Goal: Navigation & Orientation: Find specific page/section

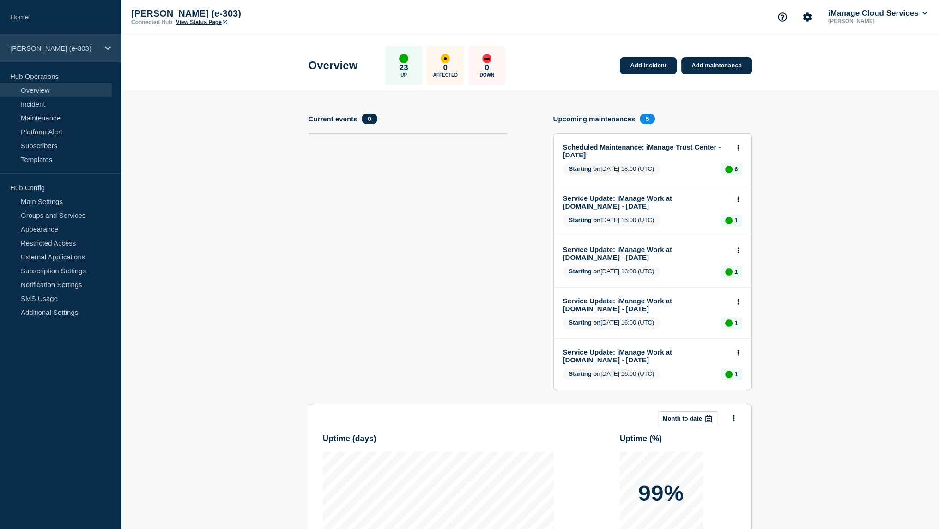
click at [38, 54] on div "[PERSON_NAME] (e-303)" at bounding box center [60, 48] width 121 height 28
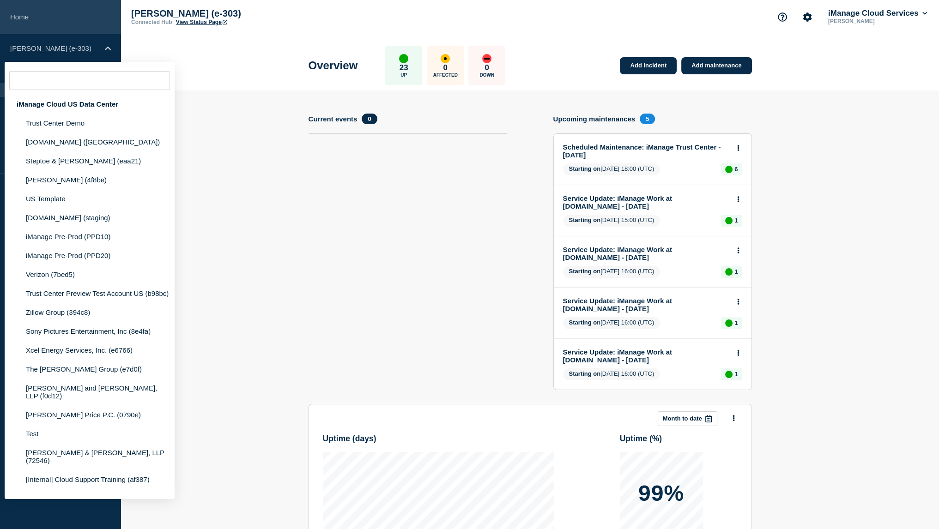
click at [51, 30] on link "Home" at bounding box center [60, 17] width 121 height 34
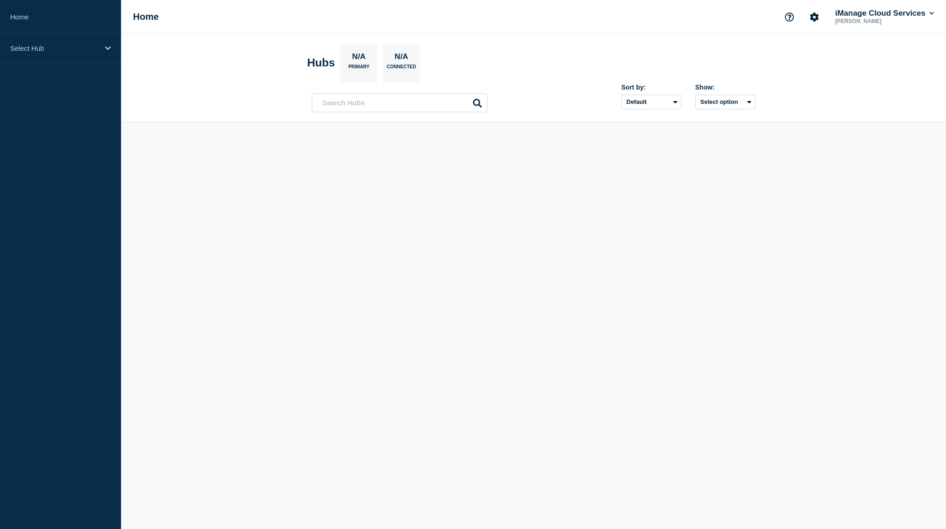
click at [28, 38] on div "Select Hub" at bounding box center [60, 48] width 121 height 28
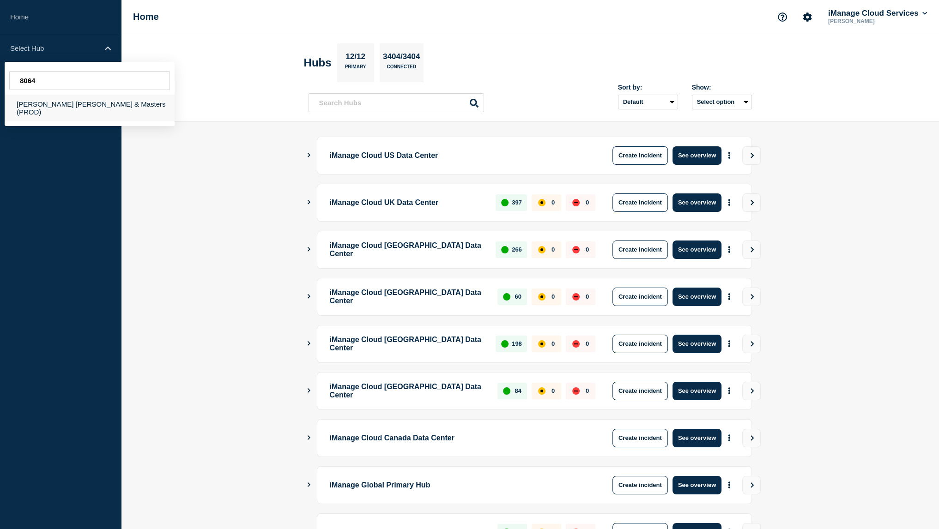
type input "8064"
click at [71, 102] on div "[PERSON_NAME] [PERSON_NAME] & Masters (PROD)" at bounding box center [90, 108] width 170 height 27
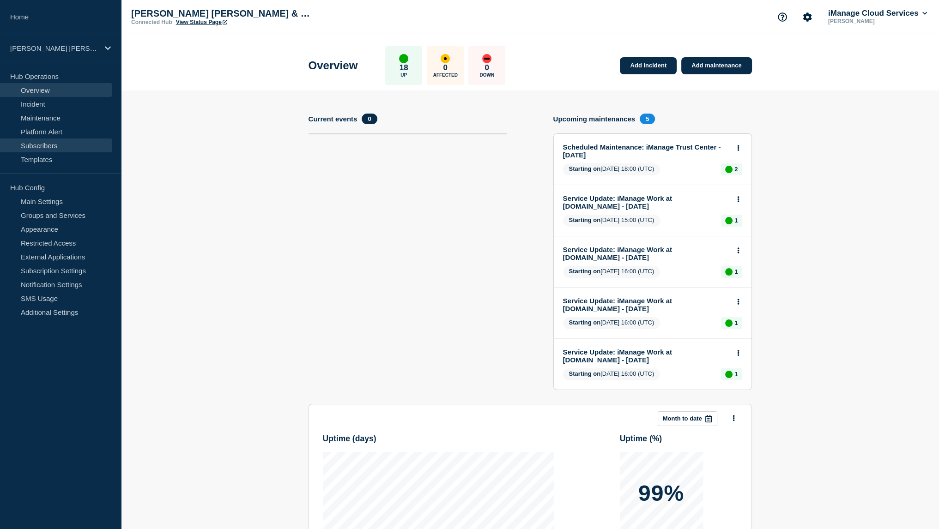
click at [49, 149] on link "Subscribers" at bounding box center [56, 146] width 112 height 14
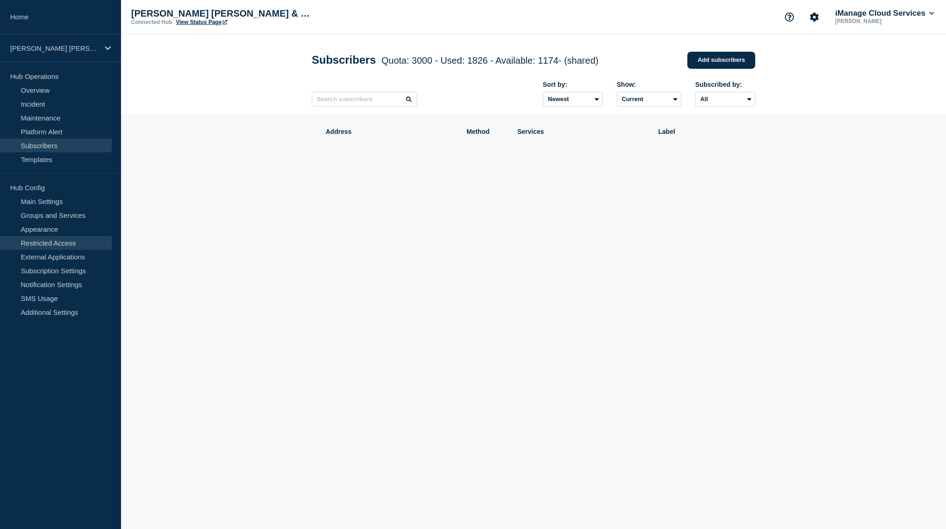
click at [72, 240] on link "Restricted Access" at bounding box center [56, 243] width 112 height 14
